Goal: Transaction & Acquisition: Purchase product/service

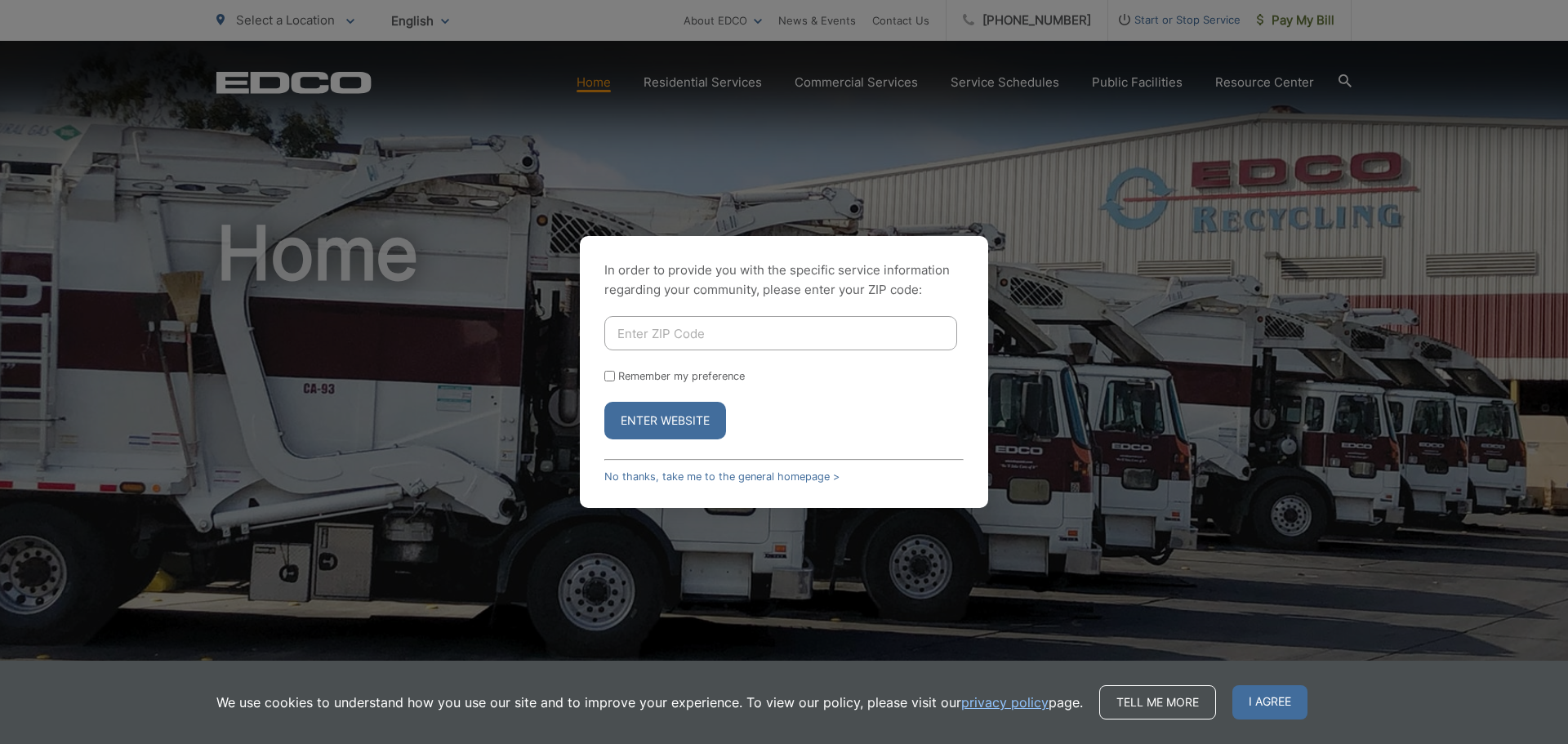
click at [813, 331] on input "Enter ZIP Code" at bounding box center [780, 332] width 353 height 34
type input "92024"
click at [691, 415] on button "Enter Website" at bounding box center [665, 420] width 122 height 38
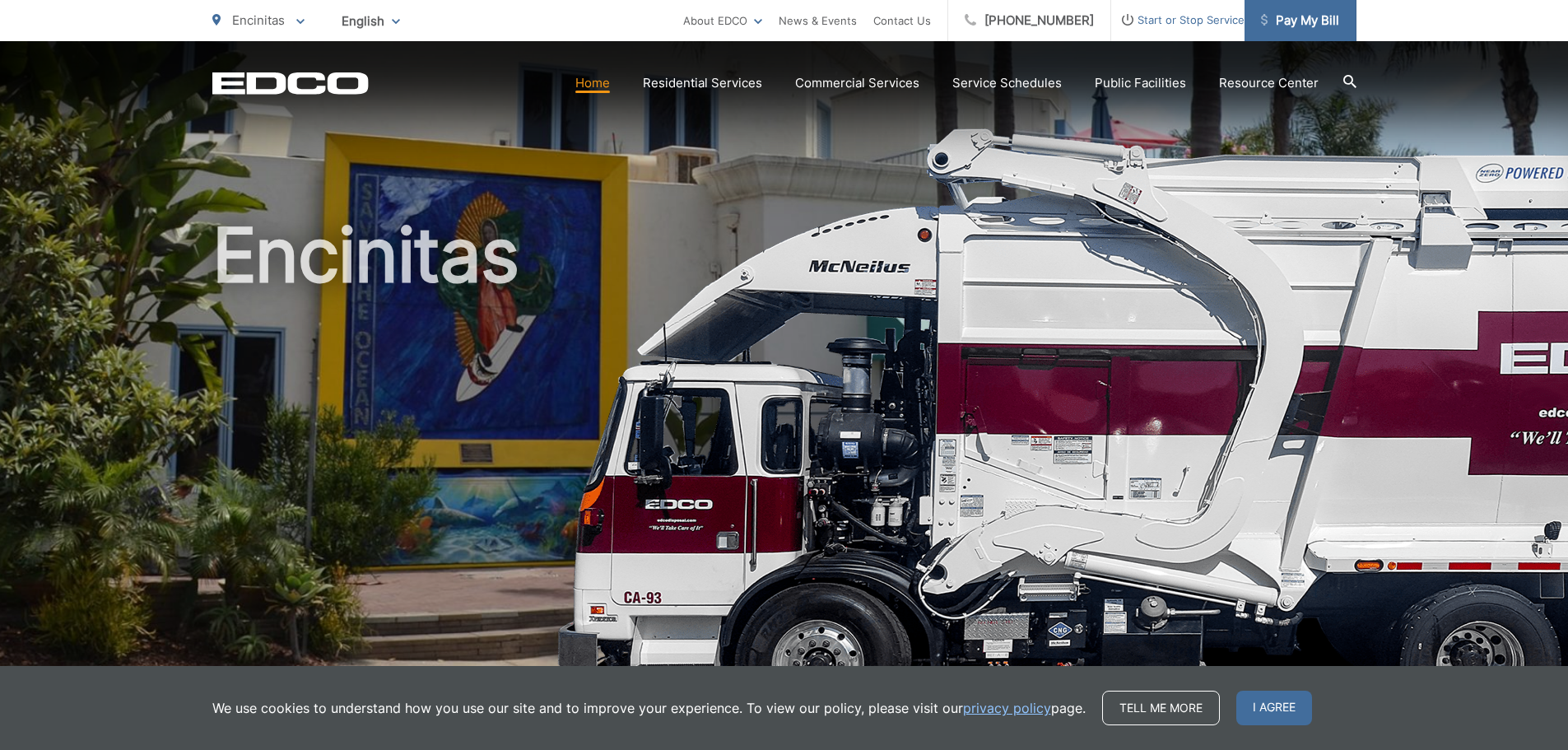
click at [1300, 27] on span "Pay My Bill" at bounding box center [1300, 20] width 78 height 19
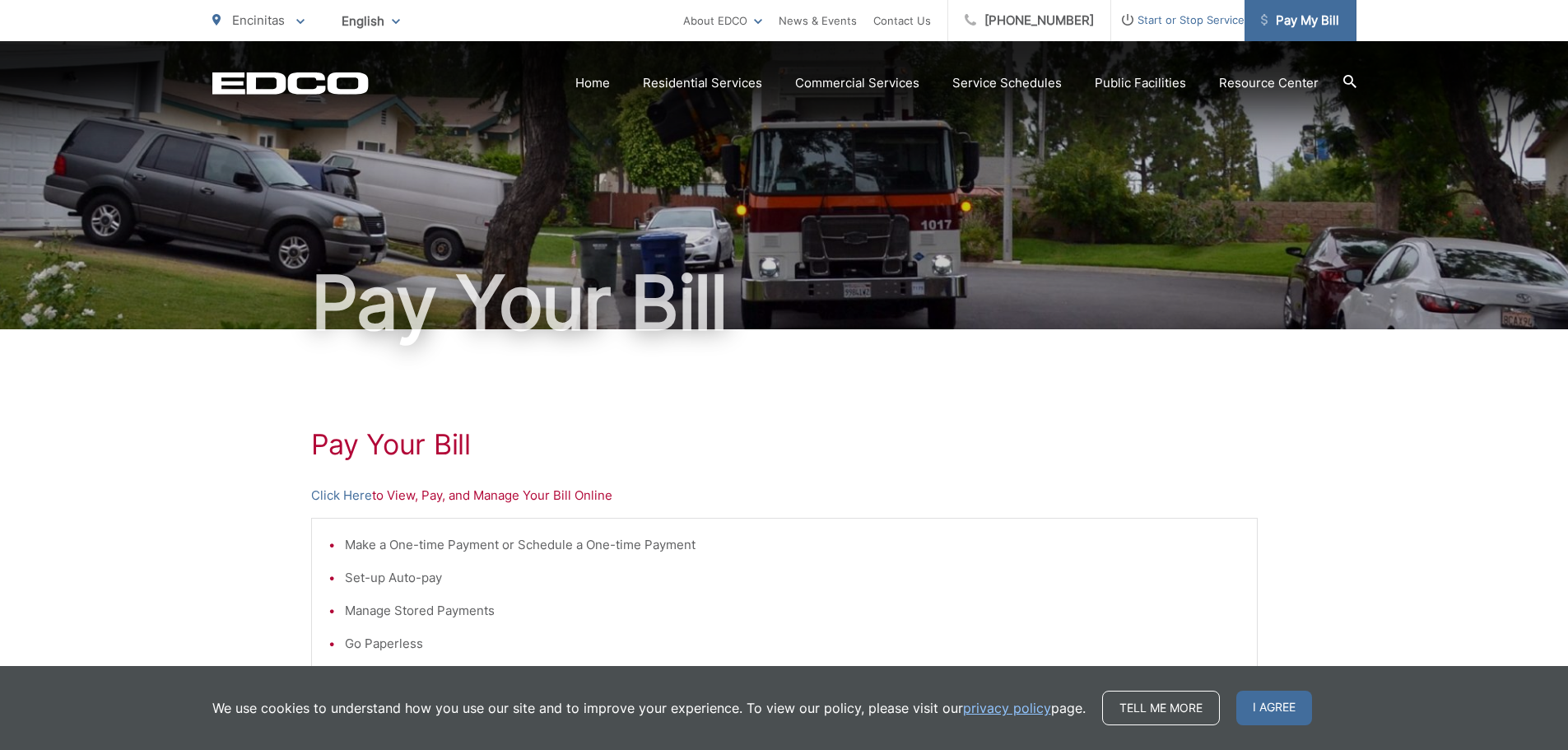
click at [1299, 12] on span "Pay My Bill" at bounding box center [1300, 20] width 78 height 19
click at [431, 500] on p "Click Here to View, Pay, and Manage Your Bill Online" at bounding box center [784, 495] width 947 height 19
click at [342, 499] on link "Click Here" at bounding box center [342, 495] width 61 height 19
